Goal: Information Seeking & Learning: Learn about a topic

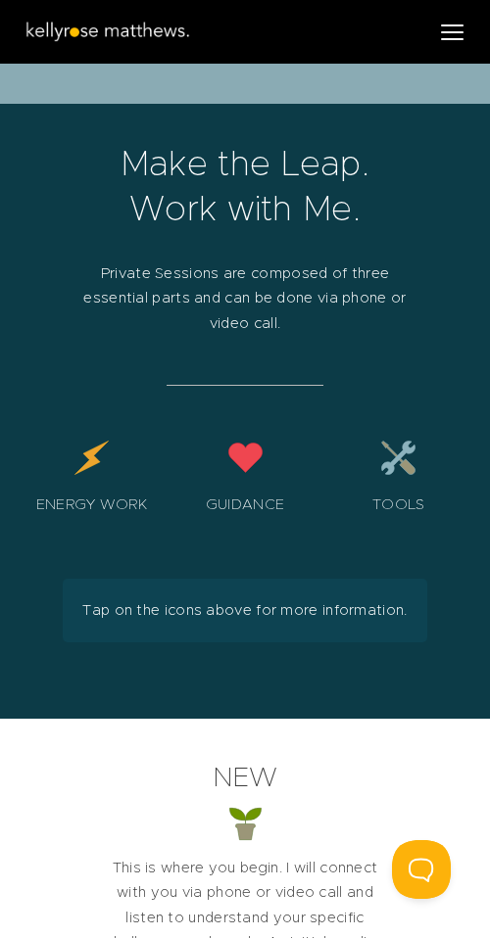
scroll to position [5100, 0]
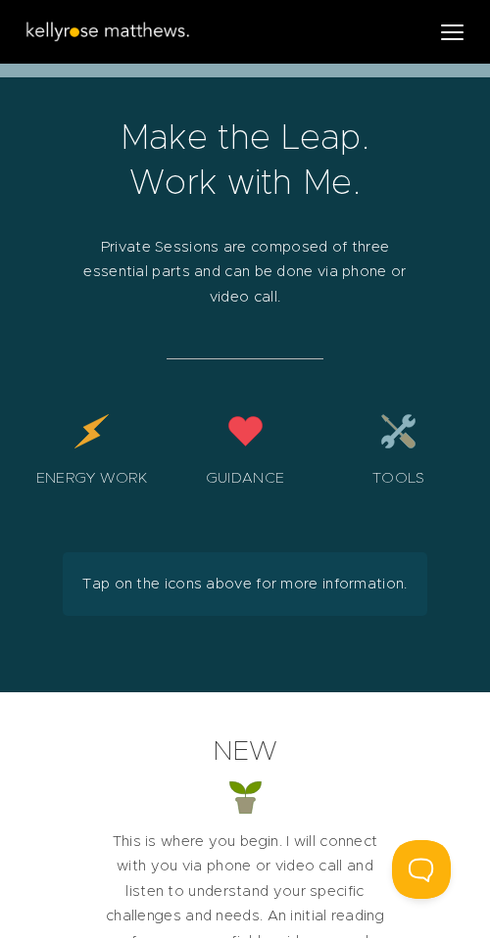
click at [245, 413] on div "Guidance" at bounding box center [245, 456] width 134 height 87
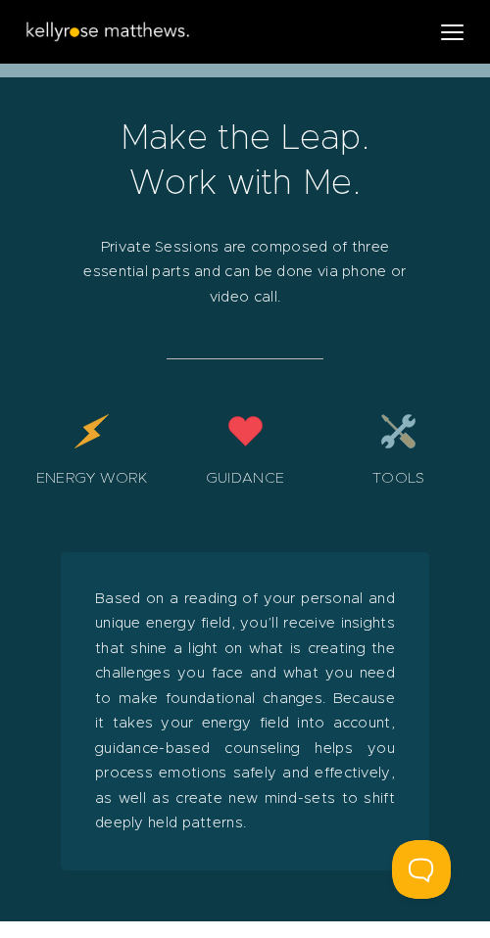
click at [413, 413] on div "Tools" at bounding box center [398, 456] width 134 height 87
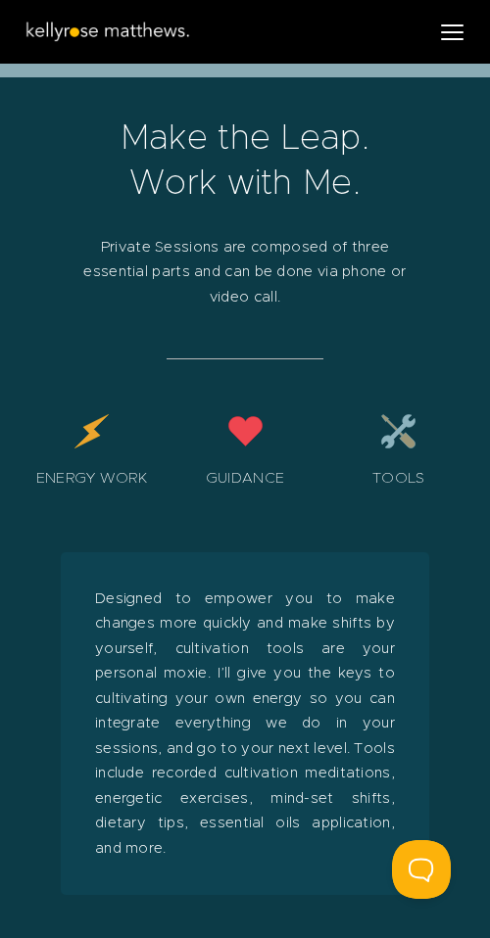
click at [237, 413] on div "Guidance" at bounding box center [245, 456] width 134 height 87
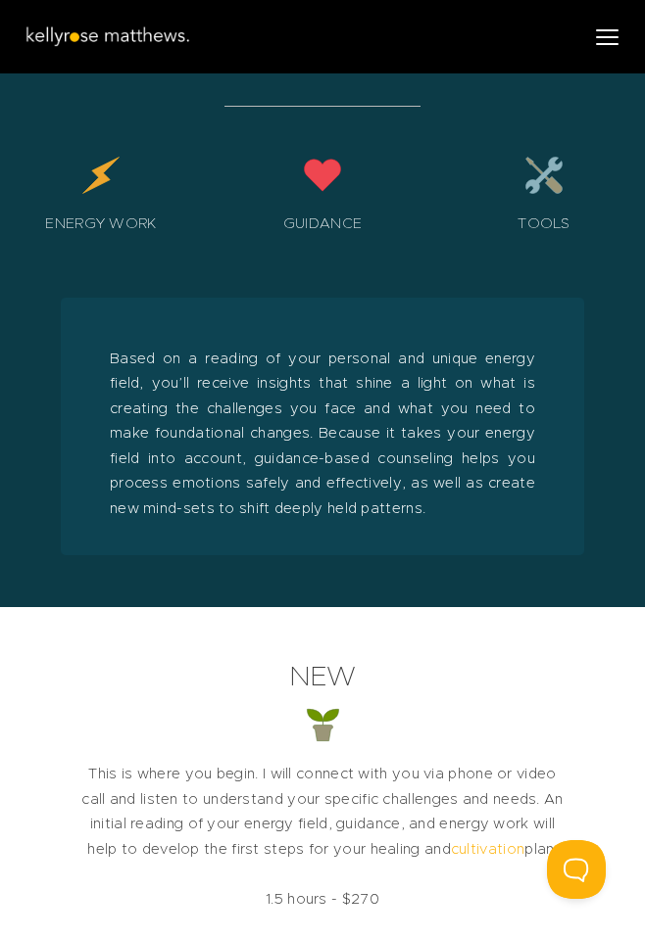
scroll to position [4186, 0]
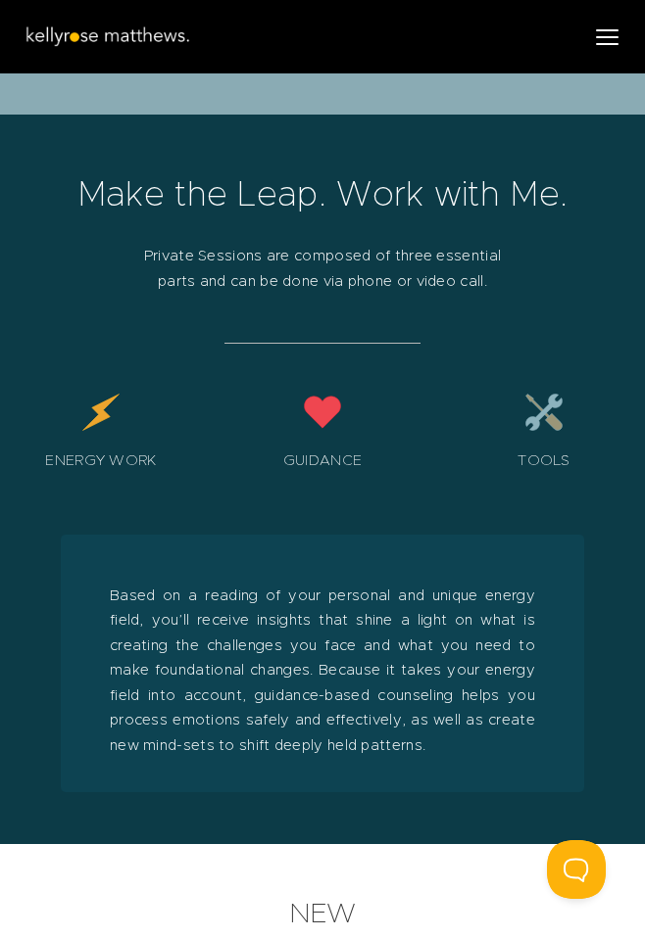
click at [181, 420] on div "Energy Work Guidance Tools" at bounding box center [322, 413] width 645 height 139
click at [221, 442] on div "Guidance" at bounding box center [322, 438] width 202 height 90
click at [603, 599] on div at bounding box center [322, 664] width 645 height 360
click at [490, 483] on div "Tools" at bounding box center [544, 438] width 202 height 90
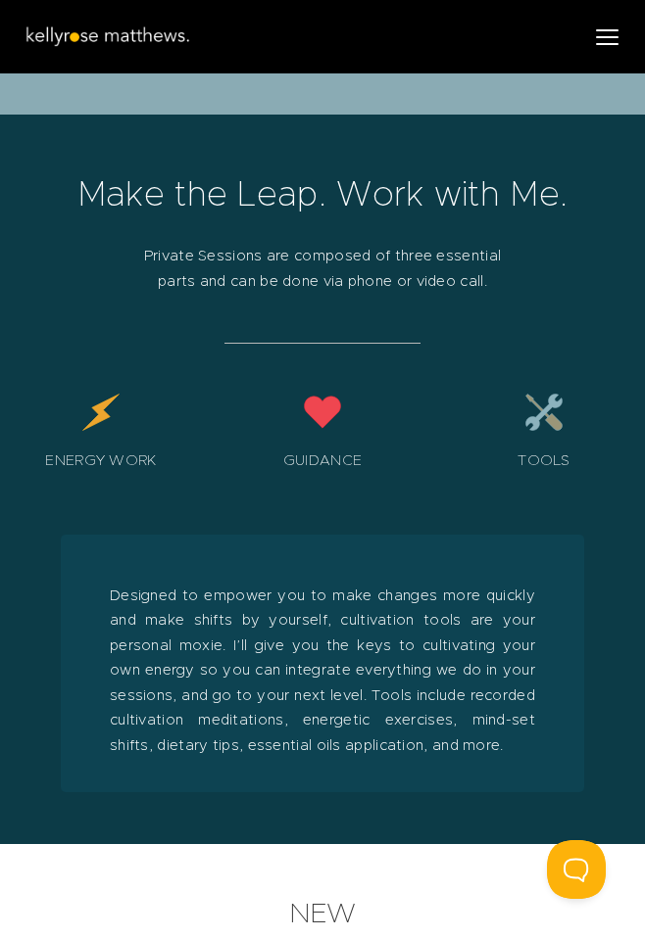
click at [452, 530] on div "Designed to empower you to make changes more quickly and make shifts by yoursel…" at bounding box center [322, 664] width 523 height 337
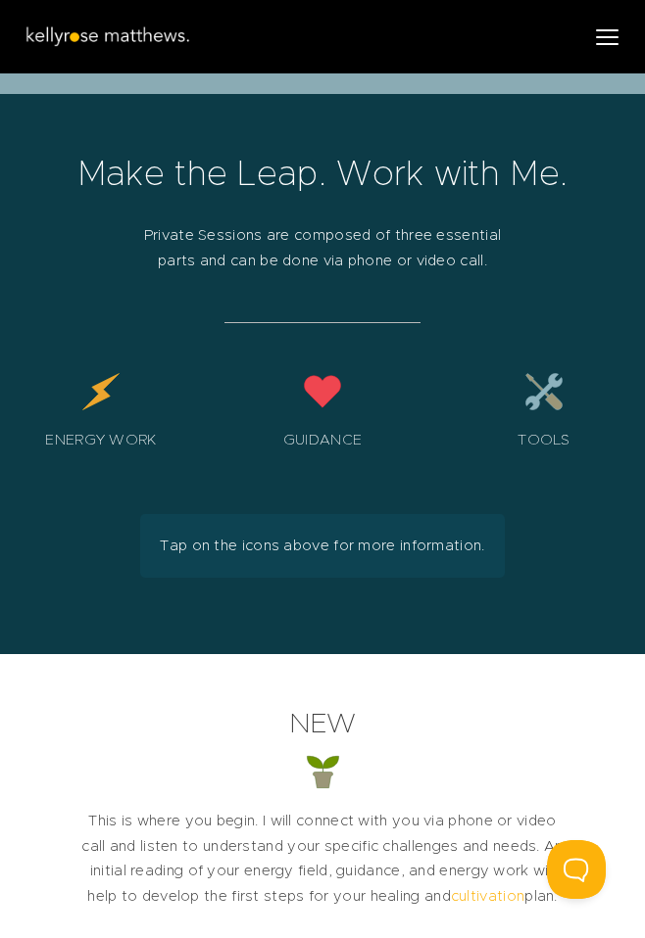
scroll to position [4204, 0]
